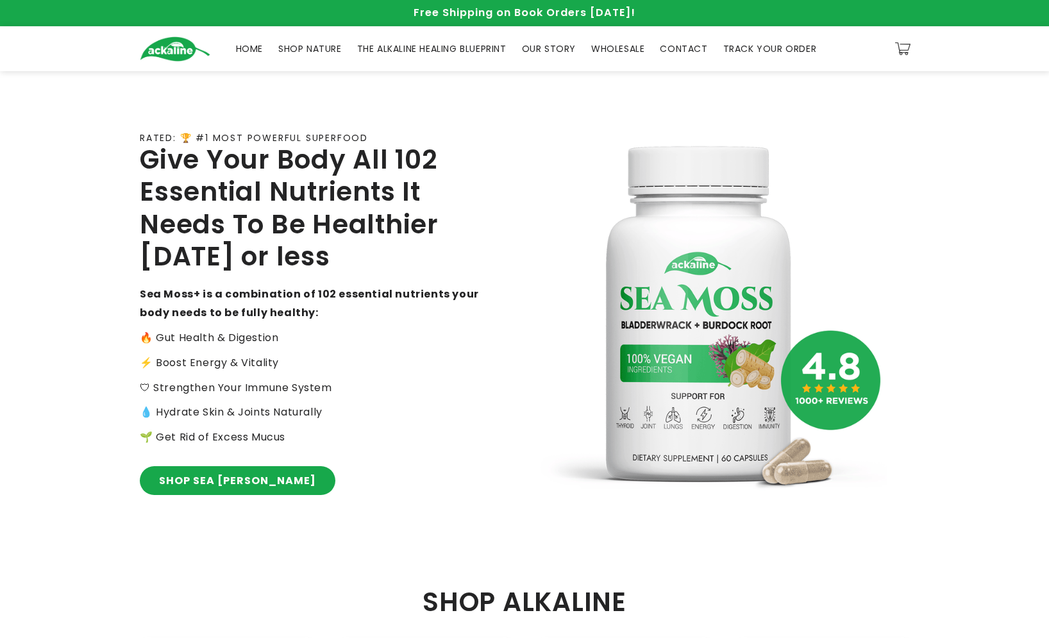
drag, startPoint x: 905, startPoint y: 155, endPoint x: 903, endPoint y: 138, distance: 16.1
click at [128, 138] on div "Close dialog Transform your health Feel Better, Live Alkaline Most people never…" at bounding box center [524, 319] width 1049 height 638
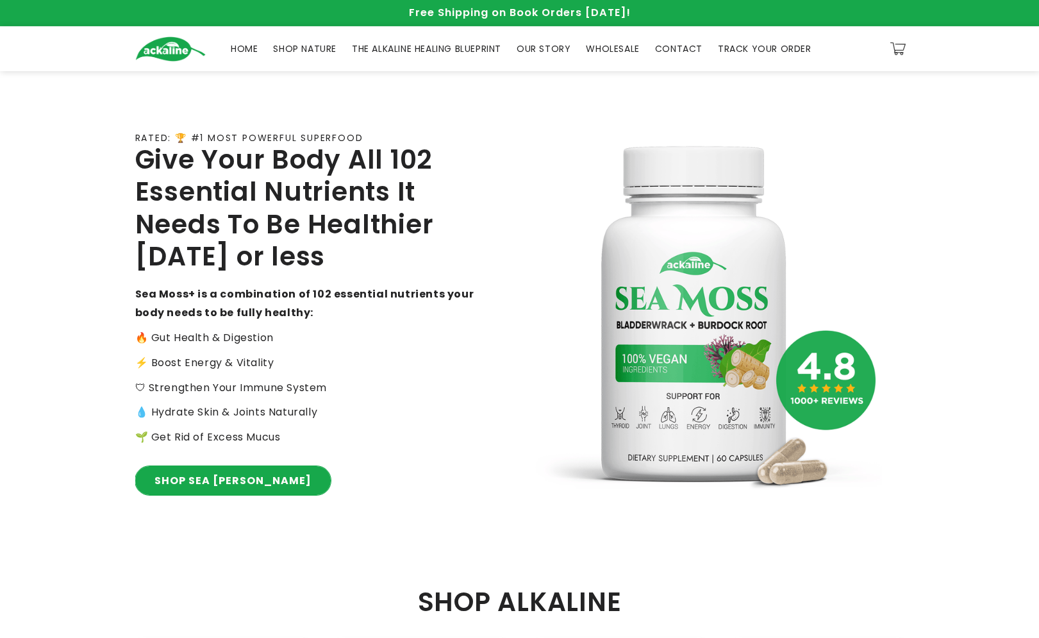
click at [128, 209] on link "SHOP SEA MOSS" at bounding box center [233, 480] width 196 height 29
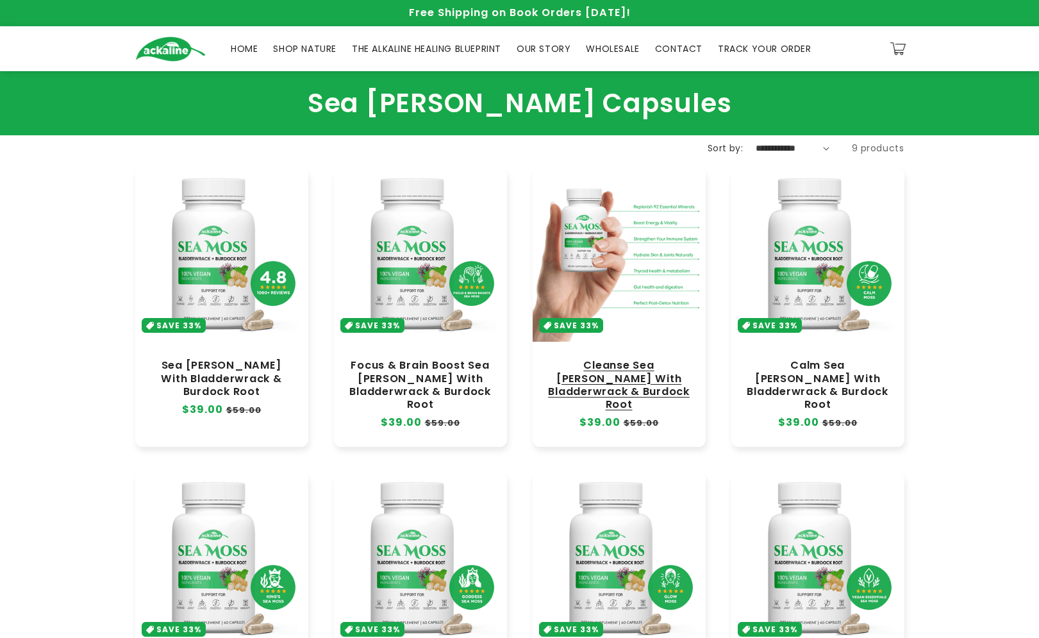
click at [675, 359] on link "Cleanse Sea [PERSON_NAME] With Bladderwrack & Burdock Root" at bounding box center [619, 385] width 147 height 52
